Goal: Obtain resource: Download file/media

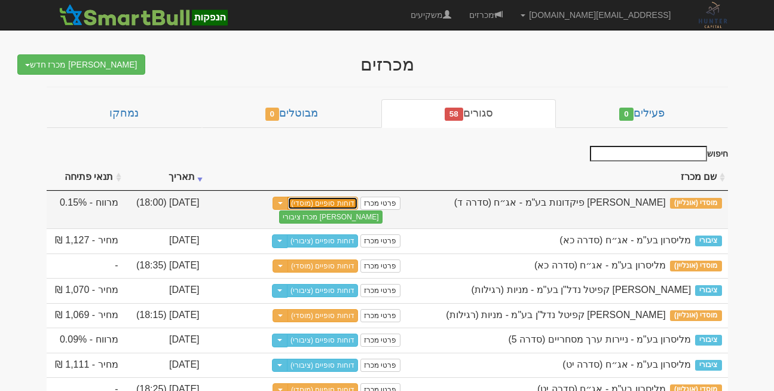
click at [305, 203] on link "דוחות סופיים (מוסדי)" at bounding box center [322, 203] width 71 height 13
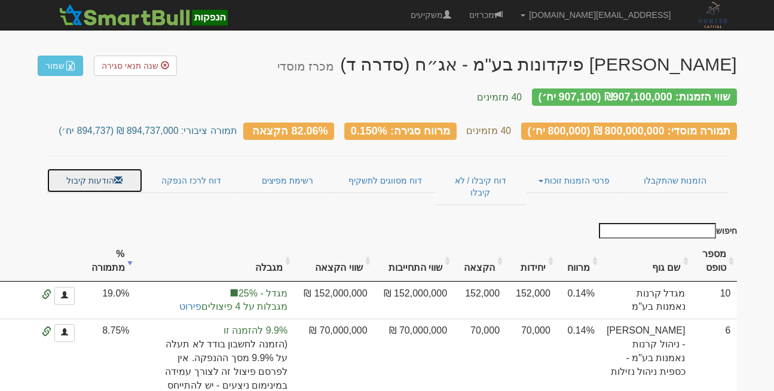
click at [100, 172] on link "הודעות קיבול" at bounding box center [95, 180] width 96 height 25
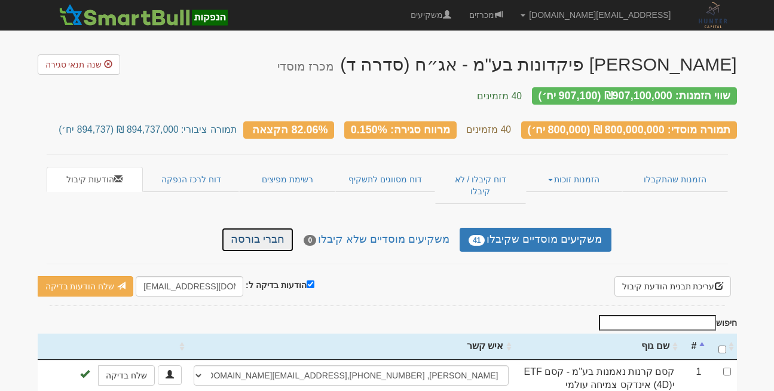
click at [271, 228] on link "חברי בורסה" at bounding box center [258, 240] width 72 height 24
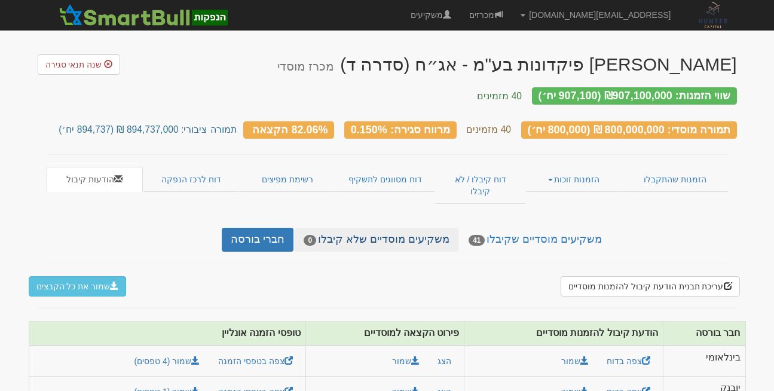
scroll to position [32, 0]
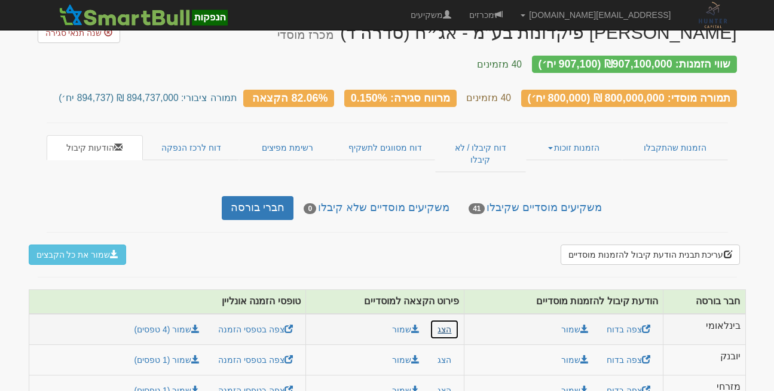
click at [445, 319] on button "הצג" at bounding box center [444, 329] width 29 height 20
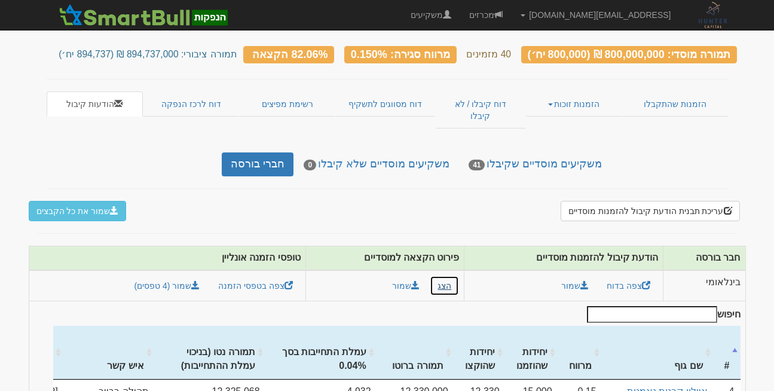
scroll to position [39, 0]
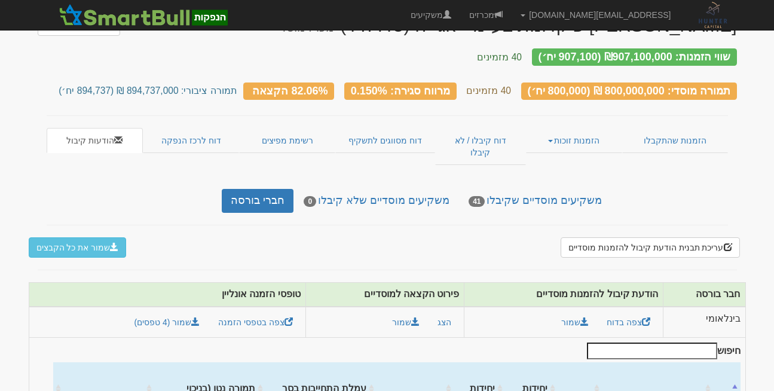
click at [57, 189] on div "משקיעים מוסדיים שקיבלו 41 משקיעים מוסדיים שלא קיבלו 0 חברי בורסה" at bounding box center [387, 201] width 699 height 24
click at [583, 128] on link "הזמנות זוכות" at bounding box center [574, 140] width 96 height 25
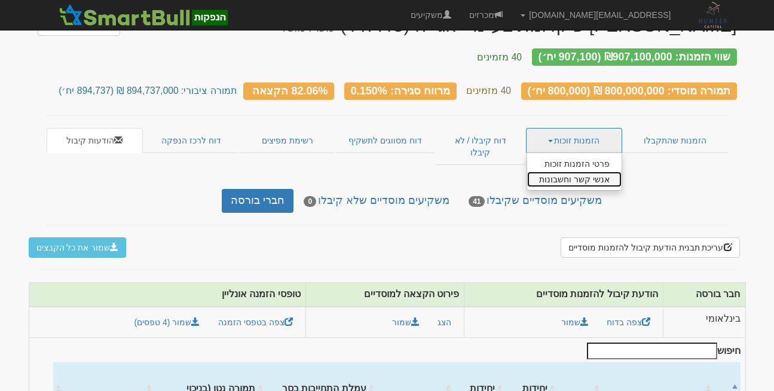
click at [582, 172] on link "אנשי קשר וחשבונות" at bounding box center [574, 180] width 94 height 16
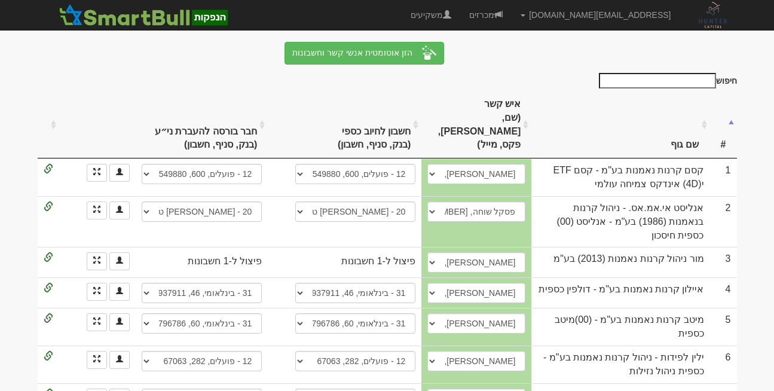
scroll to position [182, 0]
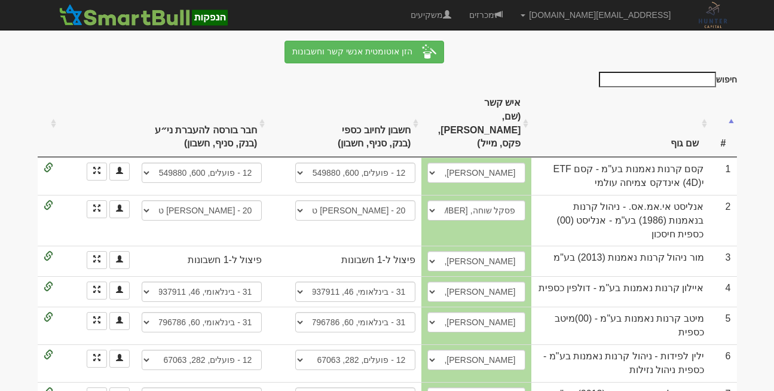
click at [584, 307] on td "מיטב קרנות נאמנות בע"מ - (00)מיטב כספית" at bounding box center [620, 326] width 178 height 38
click at [652, 90] on th "שם גוף" at bounding box center [620, 123] width 178 height 67
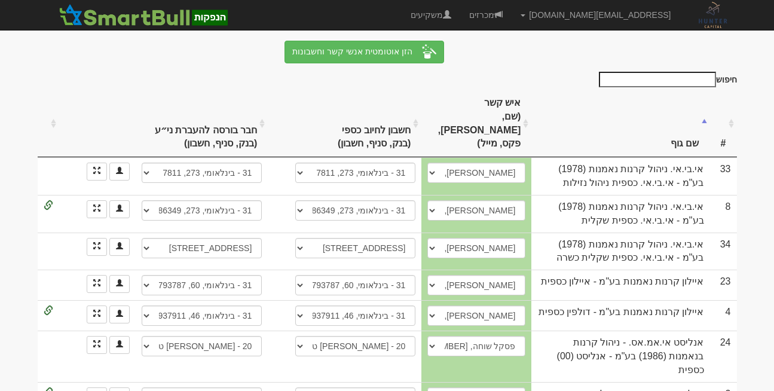
click at [690, 72] on input "חיפוש" at bounding box center [657, 80] width 117 height 16
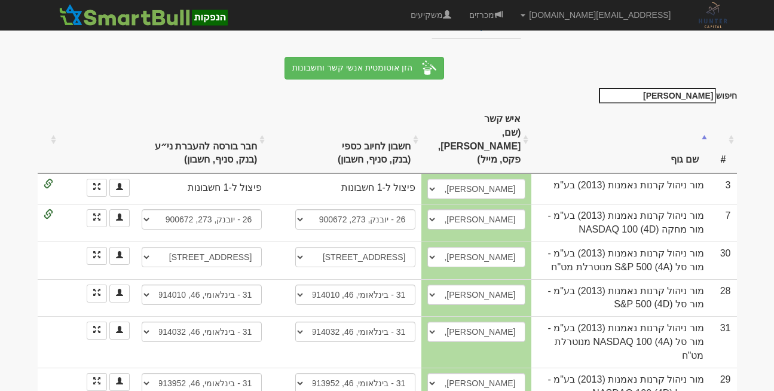
scroll to position [129, 0]
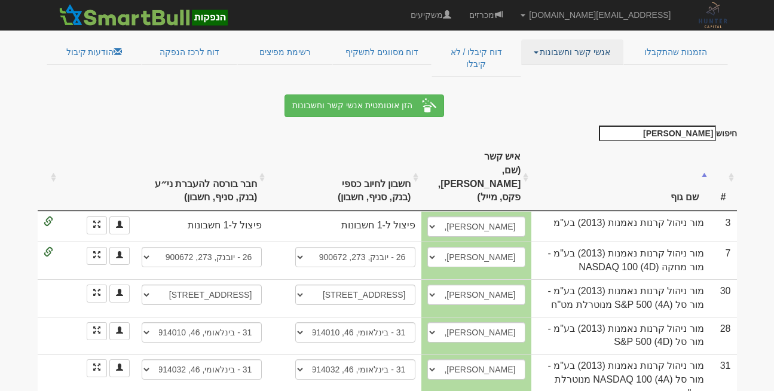
type input "מור"
click at [583, 44] on link "אנשי קשר וחשבונות" at bounding box center [572, 51] width 102 height 25
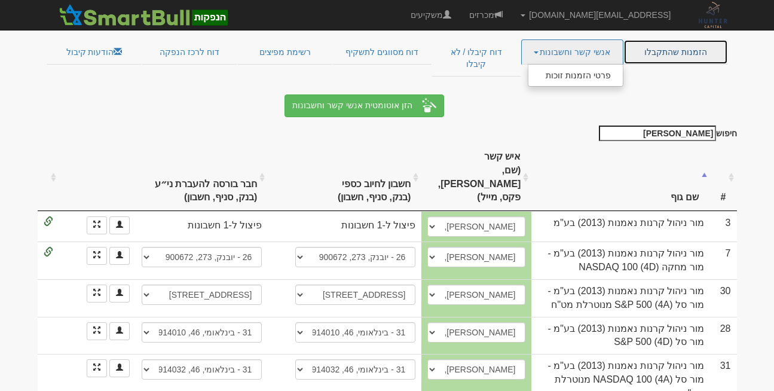
click at [677, 39] on link "הזמנות שהתקבלו" at bounding box center [675, 51] width 105 height 25
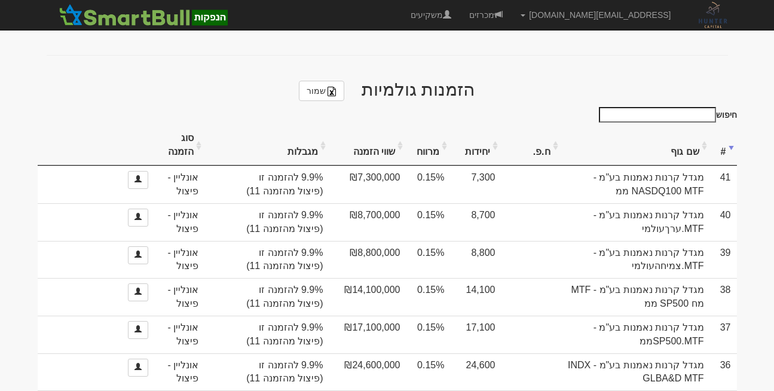
scroll to position [516, 0]
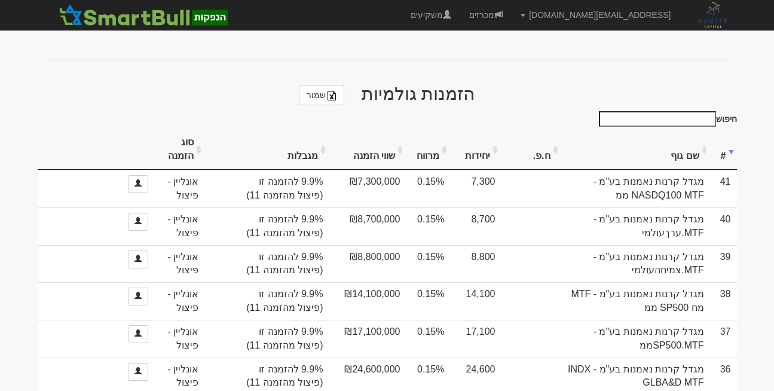
click at [668, 111] on input "חיפוש" at bounding box center [657, 119] width 117 height 16
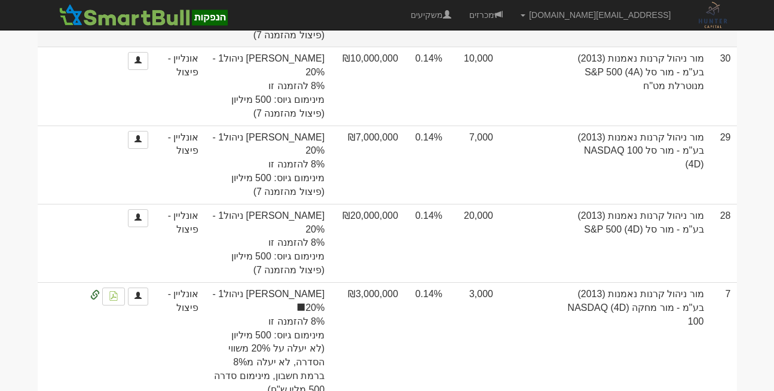
scroll to position [717, 0]
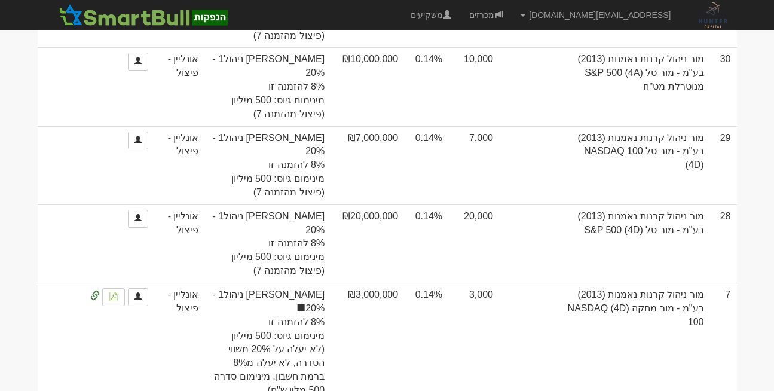
type input "מור"
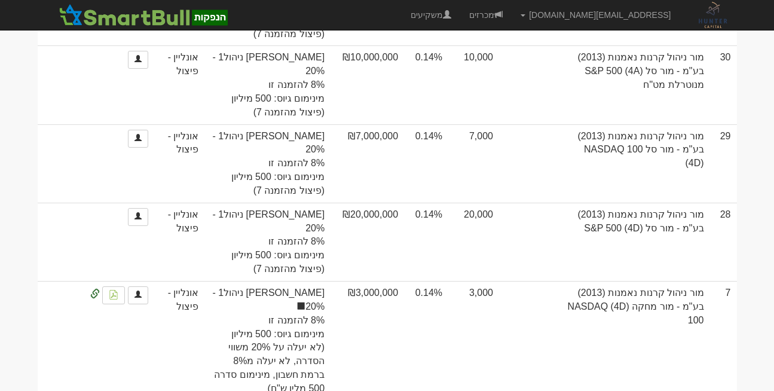
scroll to position [739, 0]
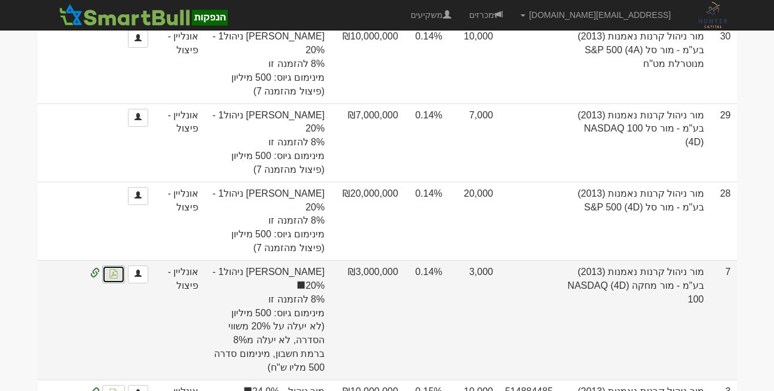
click at [114, 269] on img at bounding box center [114, 274] width 10 height 10
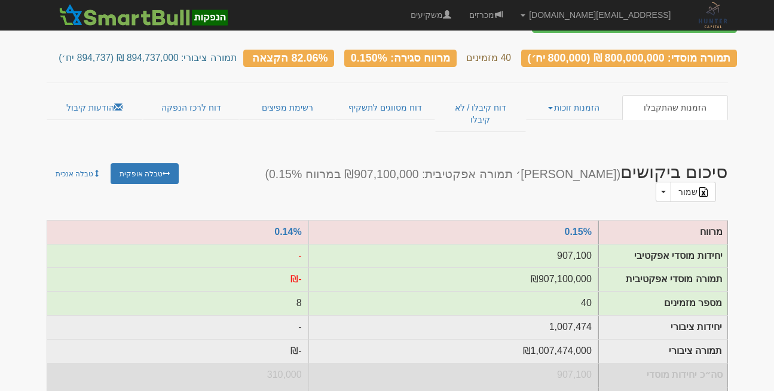
scroll to position [0, 0]
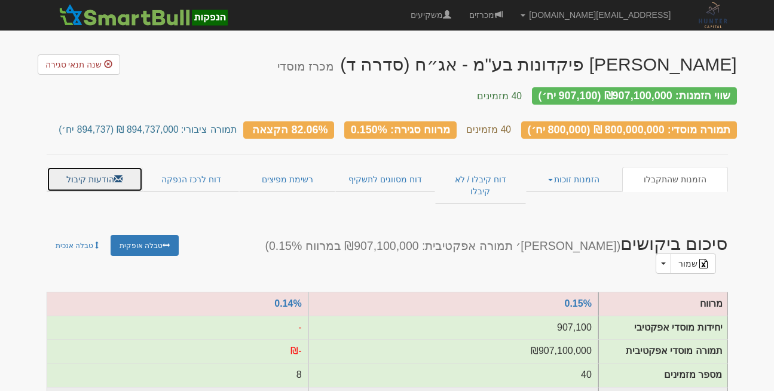
click at [77, 171] on link "הודעות קיבול" at bounding box center [95, 179] width 96 height 25
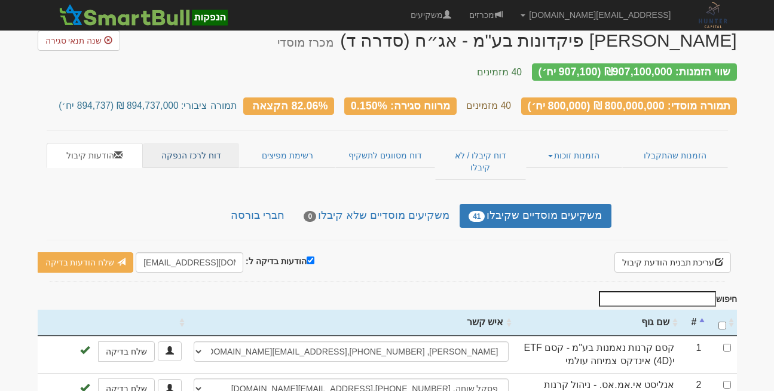
scroll to position [25, 0]
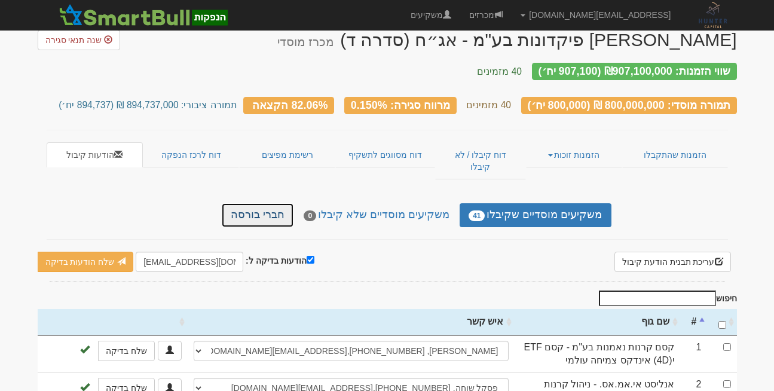
click at [271, 203] on link "חברי בורסה" at bounding box center [258, 215] width 72 height 24
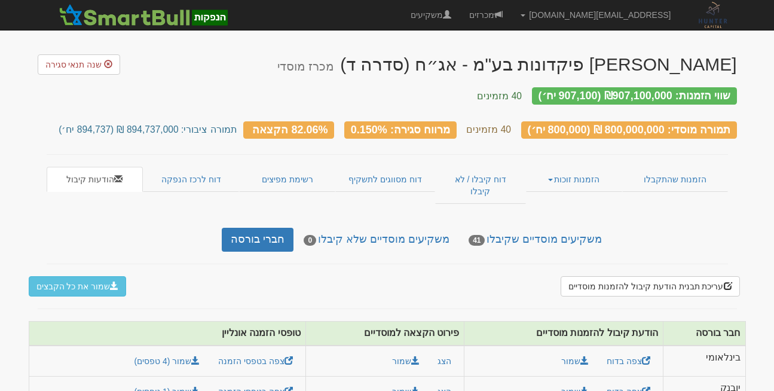
scroll to position [66, 0]
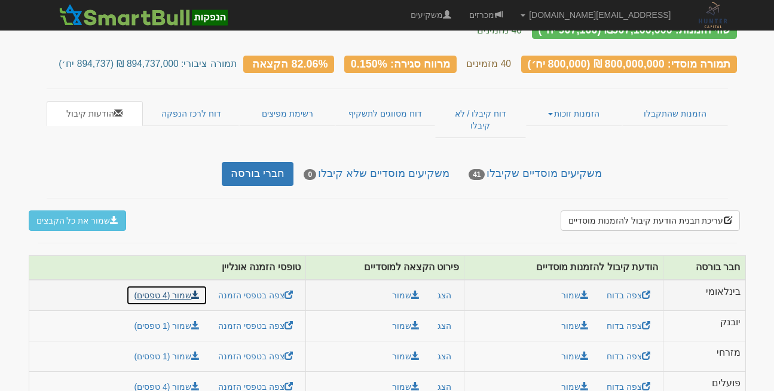
click at [181, 285] on link "שמור (4 טפסים)" at bounding box center [166, 295] width 81 height 20
click at [68, 162] on div "משקיעים מוסדיים שקיבלו 41 משקיעים מוסדיים שלא קיבלו 0 חברי בורסה" at bounding box center [387, 174] width 699 height 24
click at [564, 103] on link "הזמנות זוכות" at bounding box center [574, 113] width 96 height 25
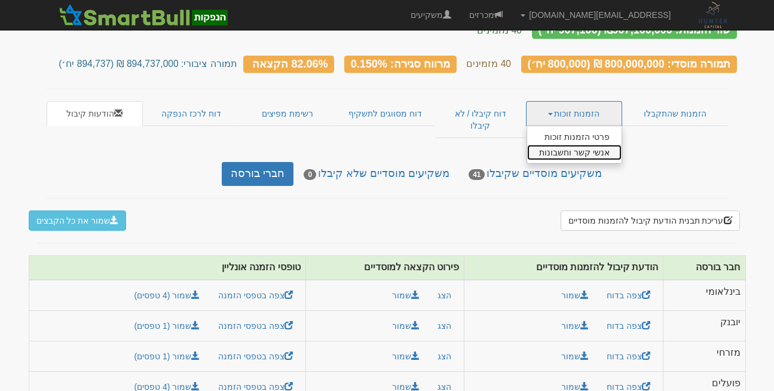
click at [571, 145] on link "אנשי קשר וחשבונות" at bounding box center [574, 153] width 94 height 16
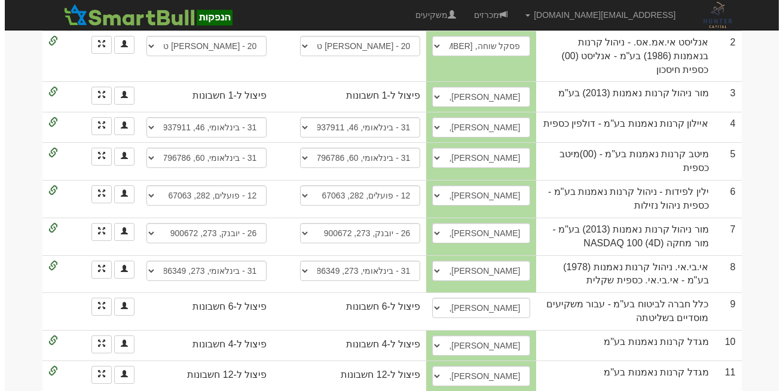
scroll to position [347, 0]
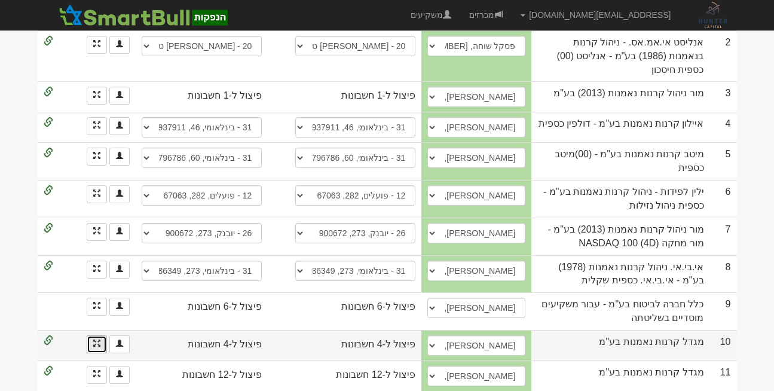
click at [101, 335] on link at bounding box center [97, 344] width 20 height 18
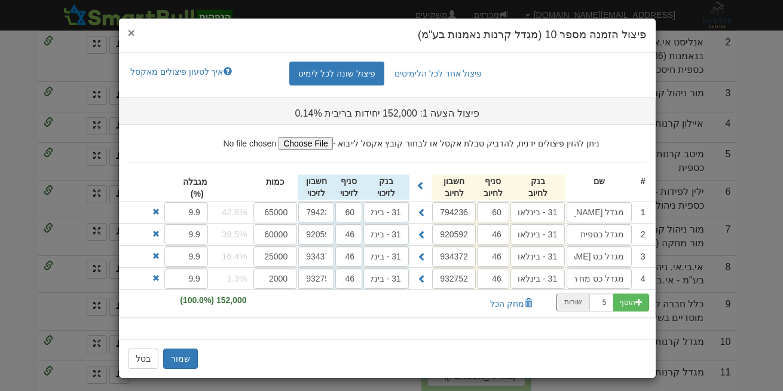
click at [135, 31] on span "×" at bounding box center [131, 33] width 7 height 14
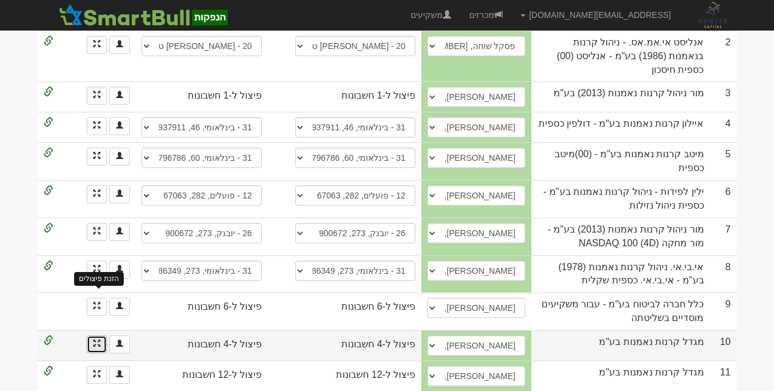
click at [95, 339] on span at bounding box center [96, 342] width 7 height 7
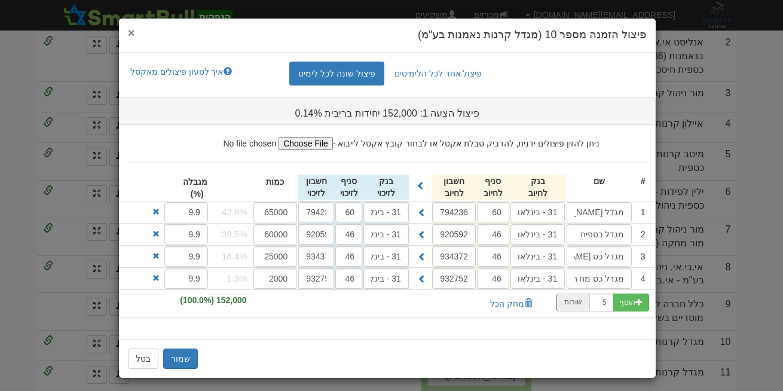
click at [135, 36] on span "×" at bounding box center [131, 33] width 7 height 14
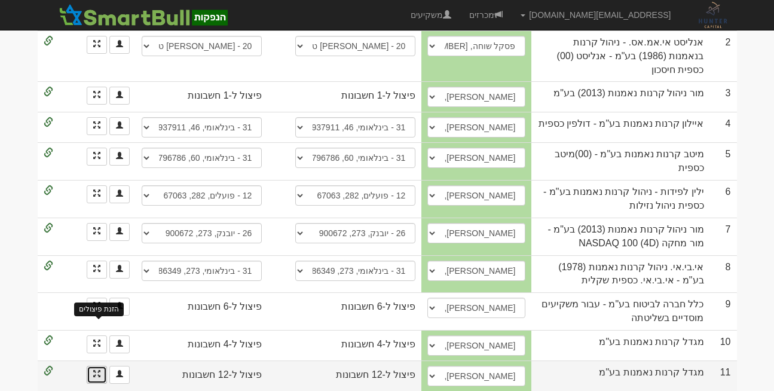
click at [94, 370] on span at bounding box center [96, 373] width 7 height 7
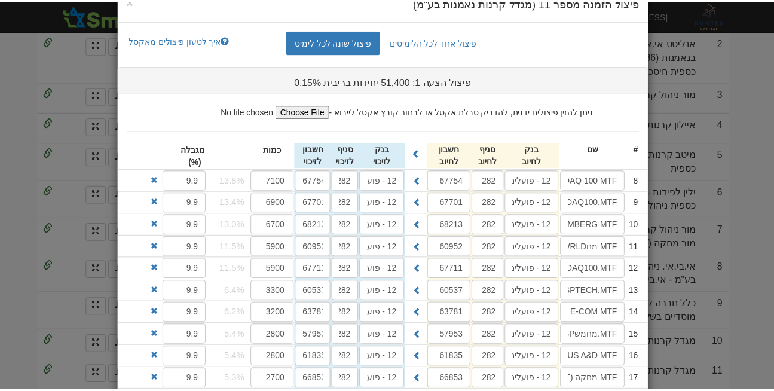
scroll to position [0, 0]
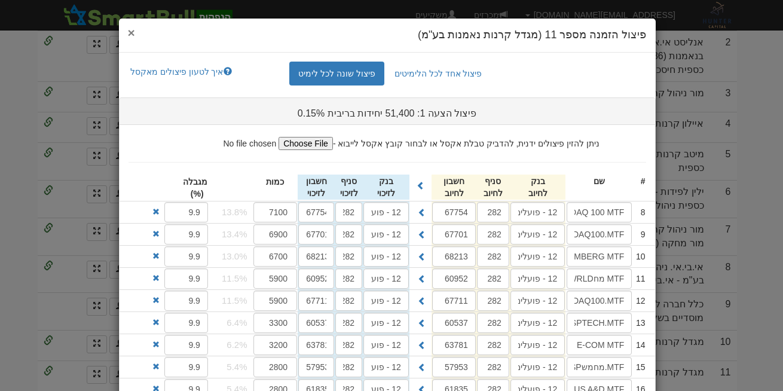
click at [135, 32] on span "×" at bounding box center [131, 33] width 7 height 14
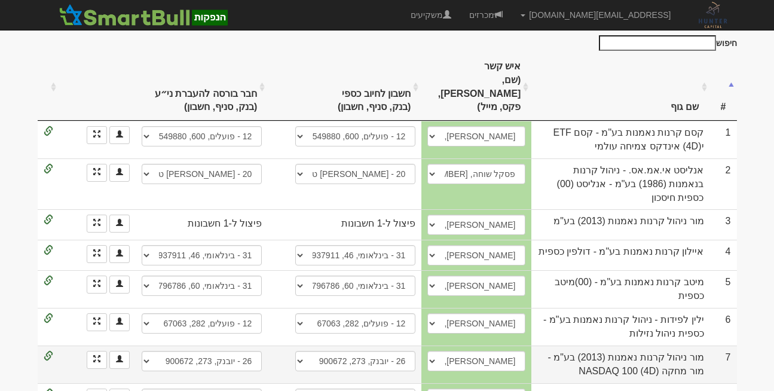
scroll to position [228, 0]
